Goal: Task Accomplishment & Management: Manage account settings

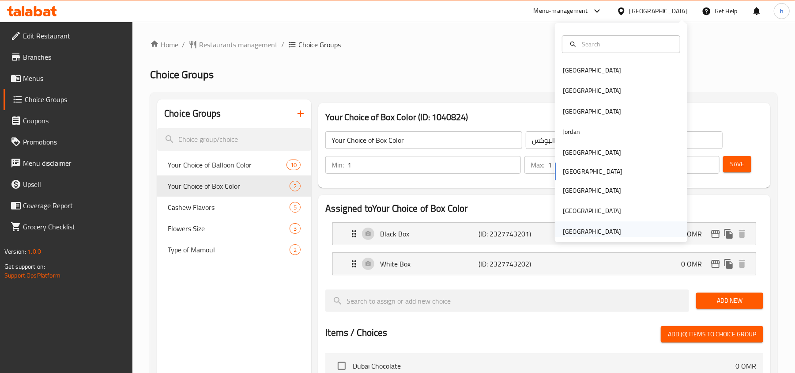
click at [636, 235] on div "[GEOGRAPHIC_DATA]" at bounding box center [621, 231] width 133 height 20
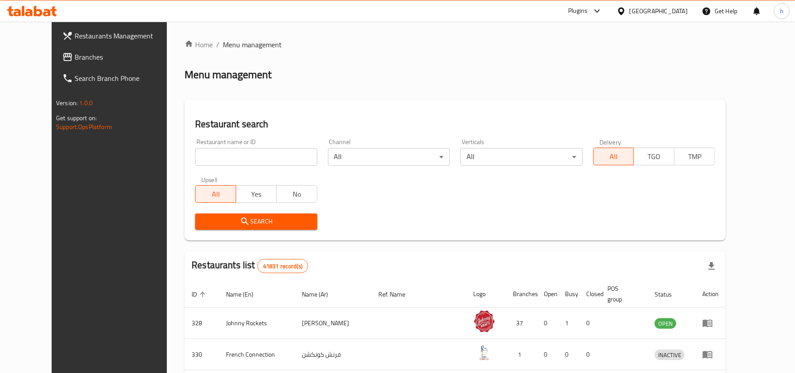
click at [655, 18] on div "[GEOGRAPHIC_DATA]" at bounding box center [652, 10] width 85 height 21
click at [587, 9] on div "Plugins" at bounding box center [577, 11] width 19 height 11
click at [550, 99] on div "Restaurant-Management" at bounding box center [514, 101] width 83 height 20
click at [66, 52] on span "Branches" at bounding box center [121, 57] width 111 height 11
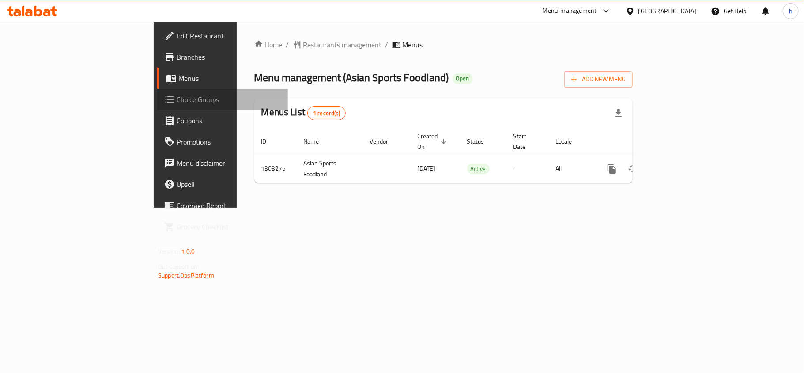
click at [157, 108] on link "Choice Groups" at bounding box center [222, 99] width 131 height 21
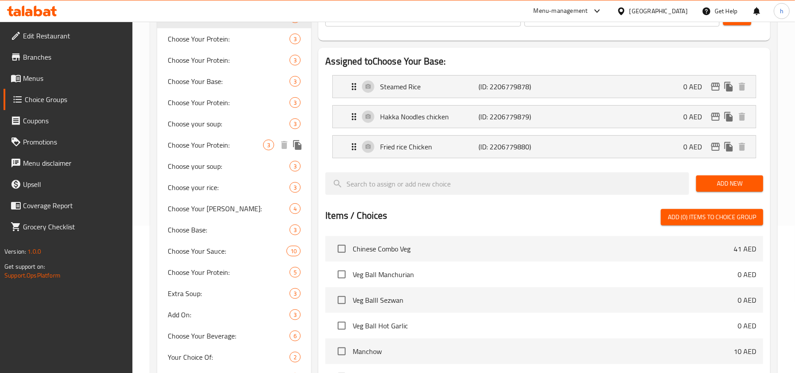
scroll to position [177, 0]
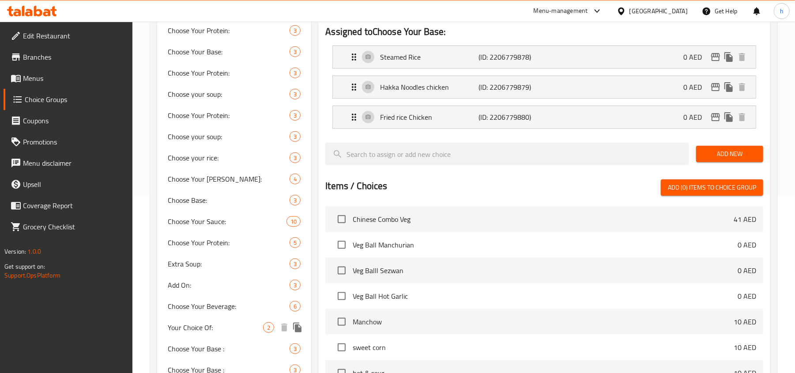
click at [240, 322] on span "Your Choice Of:" at bounding box center [215, 327] width 95 height 11
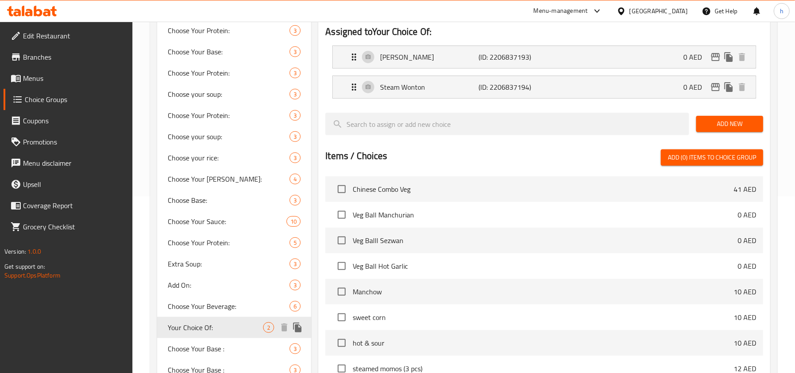
type input "Your Choice Of:"
type input "إختيارك من درجة:"
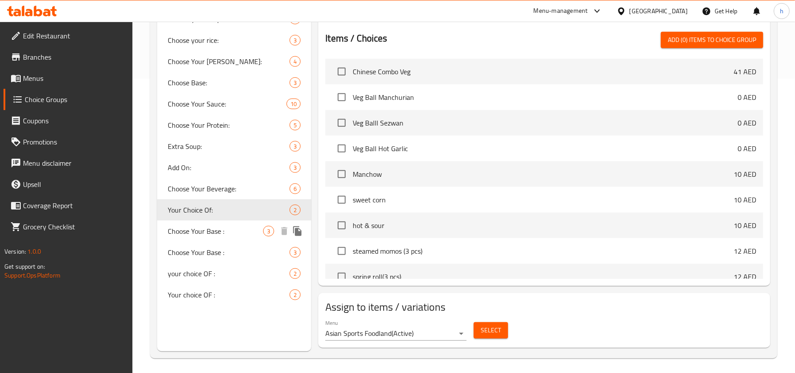
scroll to position [298, 0]
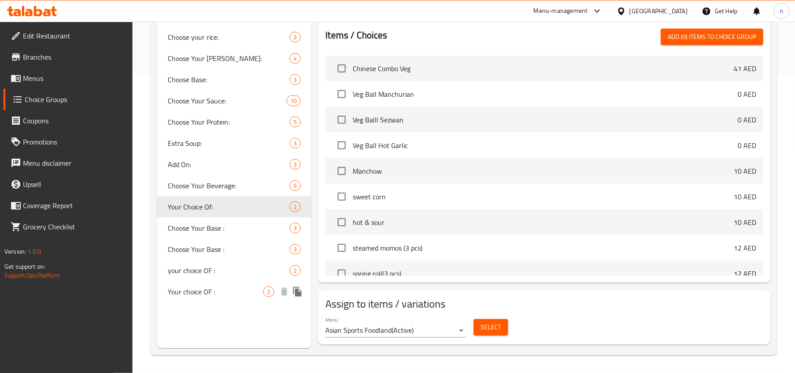
click at [205, 286] on span "Your choice OF :" at bounding box center [215, 291] width 95 height 11
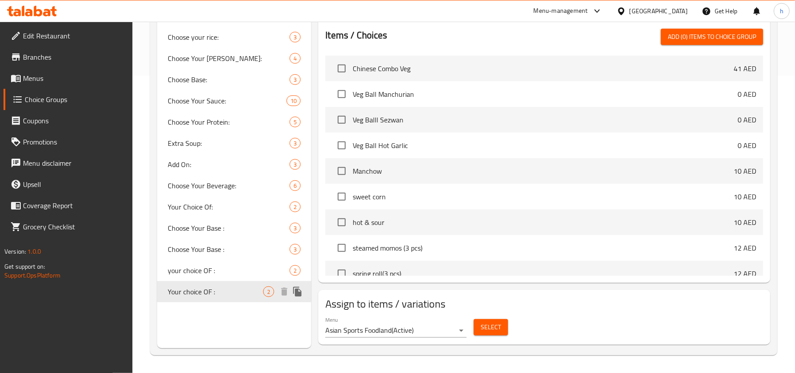
type input "Your choice OF :"
type input "إختيارك من:"
click at [205, 286] on span "Your choice OF :" at bounding box center [215, 291] width 95 height 11
click at [195, 269] on span "your choice OF :" at bounding box center [215, 270] width 95 height 11
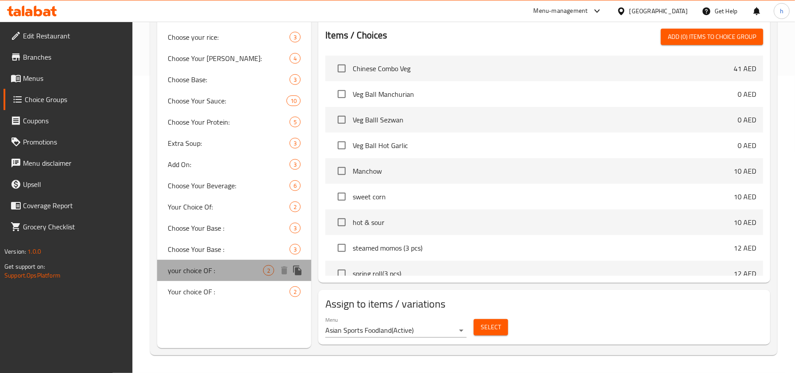
click at [203, 265] on span "your choice OF :" at bounding box center [215, 270] width 95 height 11
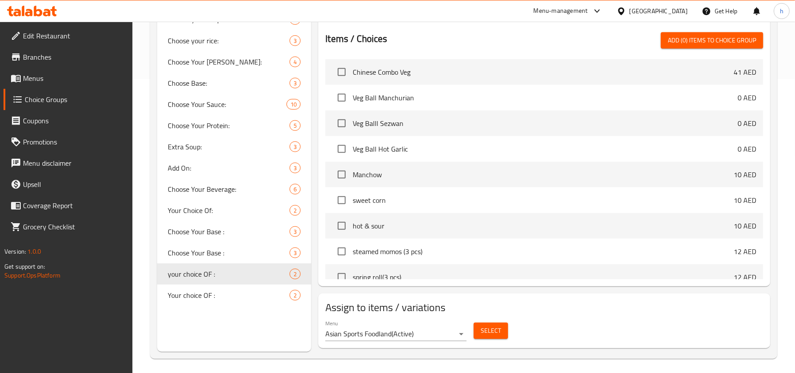
scroll to position [294, 0]
click at [207, 289] on span "Your choice OF :" at bounding box center [215, 294] width 95 height 11
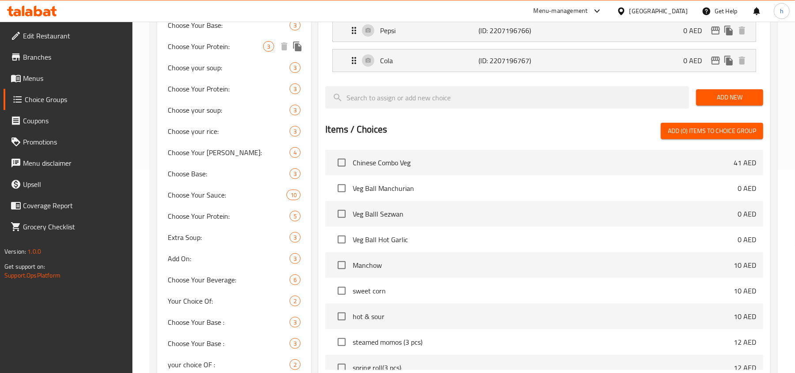
scroll to position [298, 0]
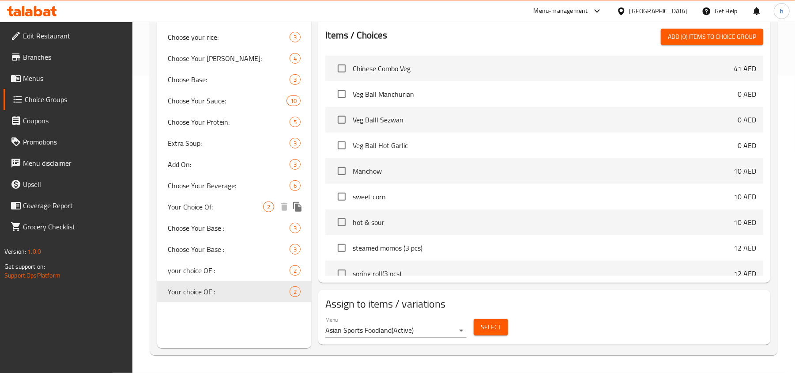
click at [214, 205] on span "Your Choice Of:" at bounding box center [215, 206] width 95 height 11
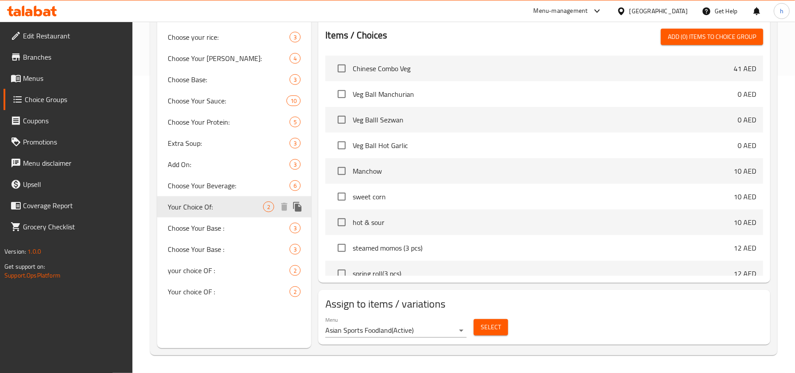
type input "Your Choice Of:"
type input "إختيارك من درجة:"
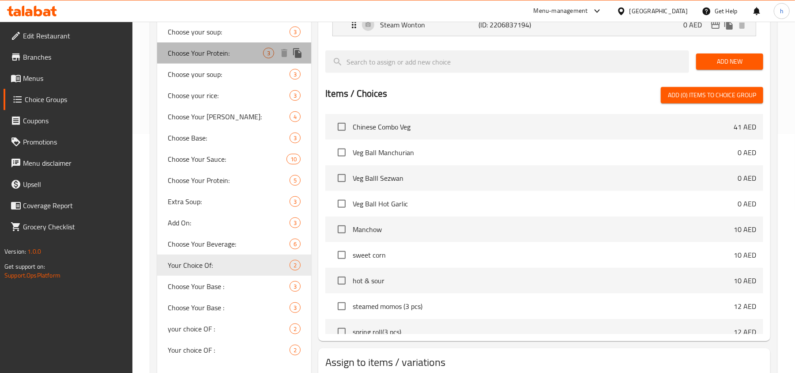
click at [208, 57] on span "Choose Your Protein:" at bounding box center [215, 53] width 95 height 11
type input "Choose Your Protein:"
type input "إختر البروتين المناسب لك:"
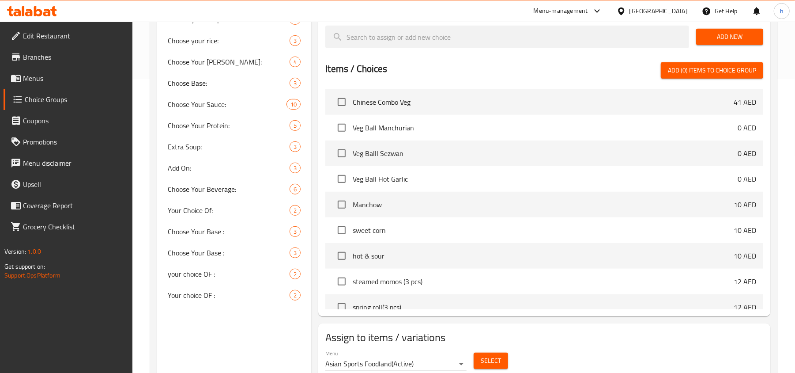
scroll to position [298, 0]
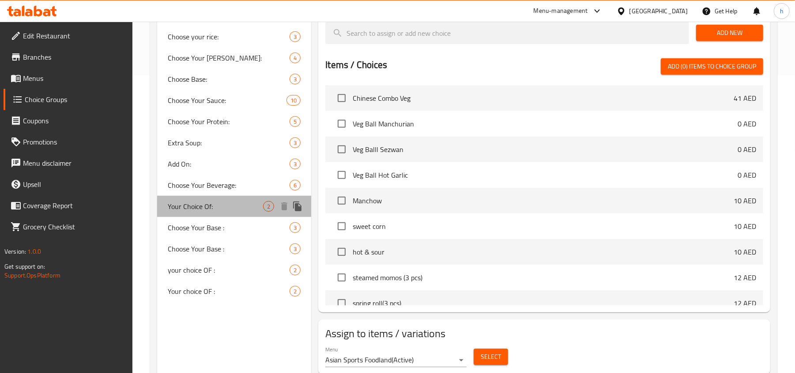
click at [199, 201] on span "Your Choice Of:" at bounding box center [215, 206] width 95 height 11
type input "Your Choice Of:"
type input "إختيارك من درجة:"
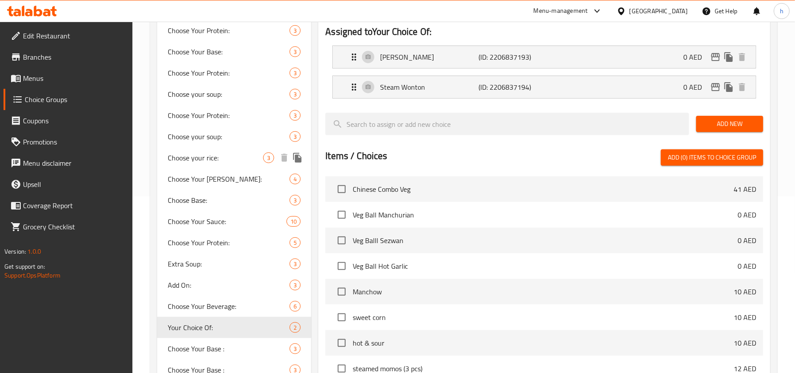
scroll to position [117, 0]
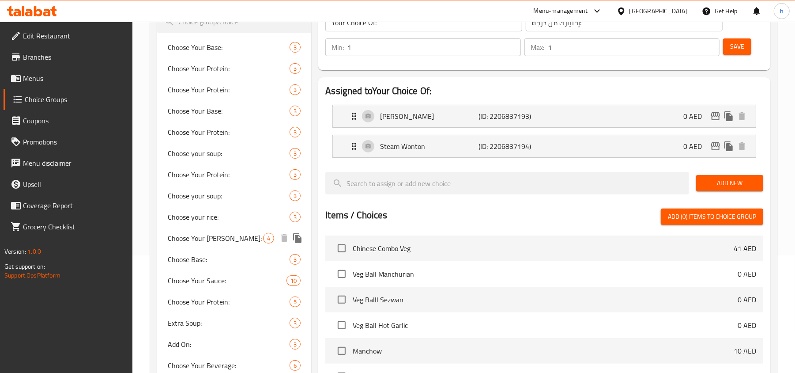
click at [242, 234] on span "Choose Your Curry:" at bounding box center [215, 238] width 95 height 11
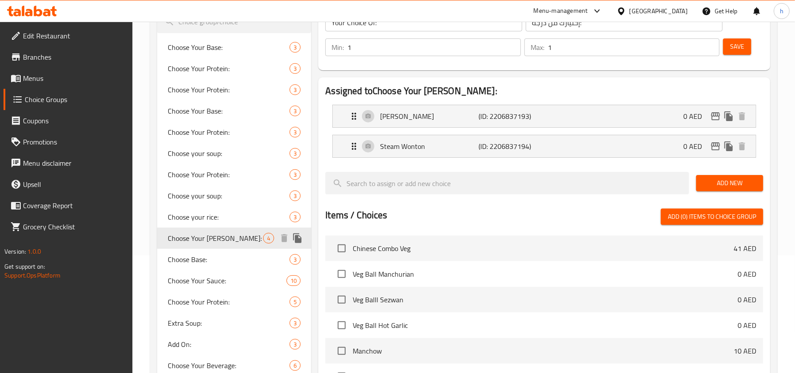
type input "Choose Your Curry:"
type input "إختر الكاري المناسب لك:"
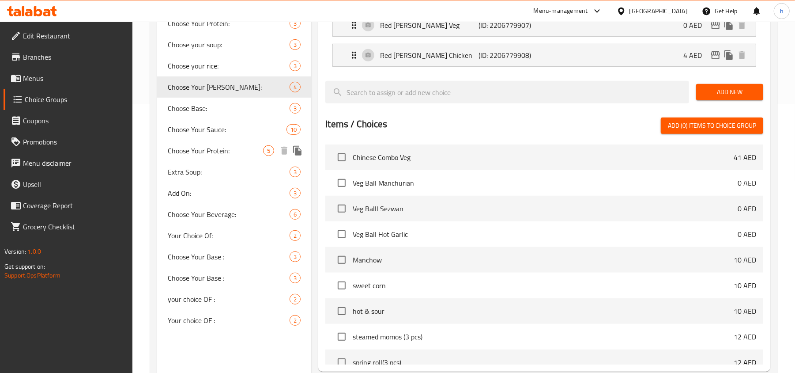
scroll to position [294, 0]
